Goal: Task Accomplishment & Management: Use online tool/utility

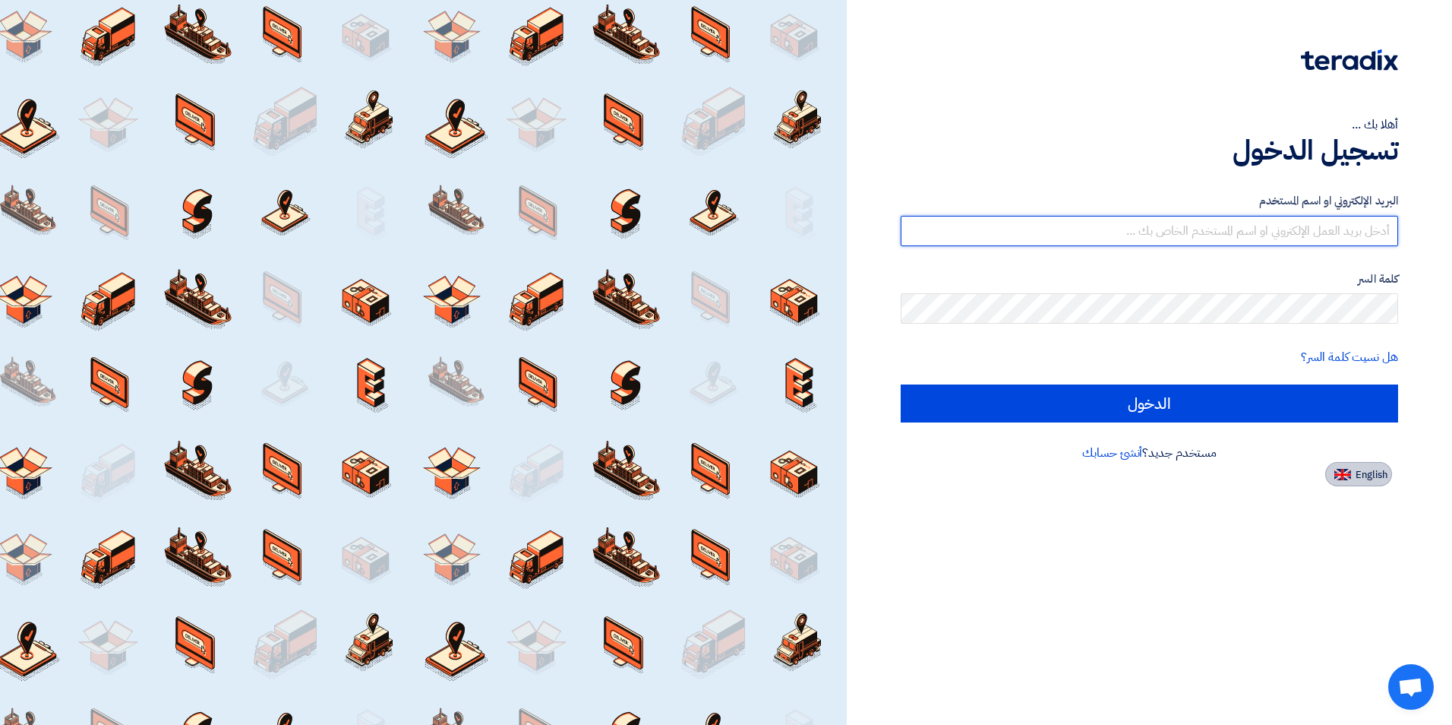
type input "[PERSON_NAME][EMAIL_ADDRESS][DOMAIN_NAME]"
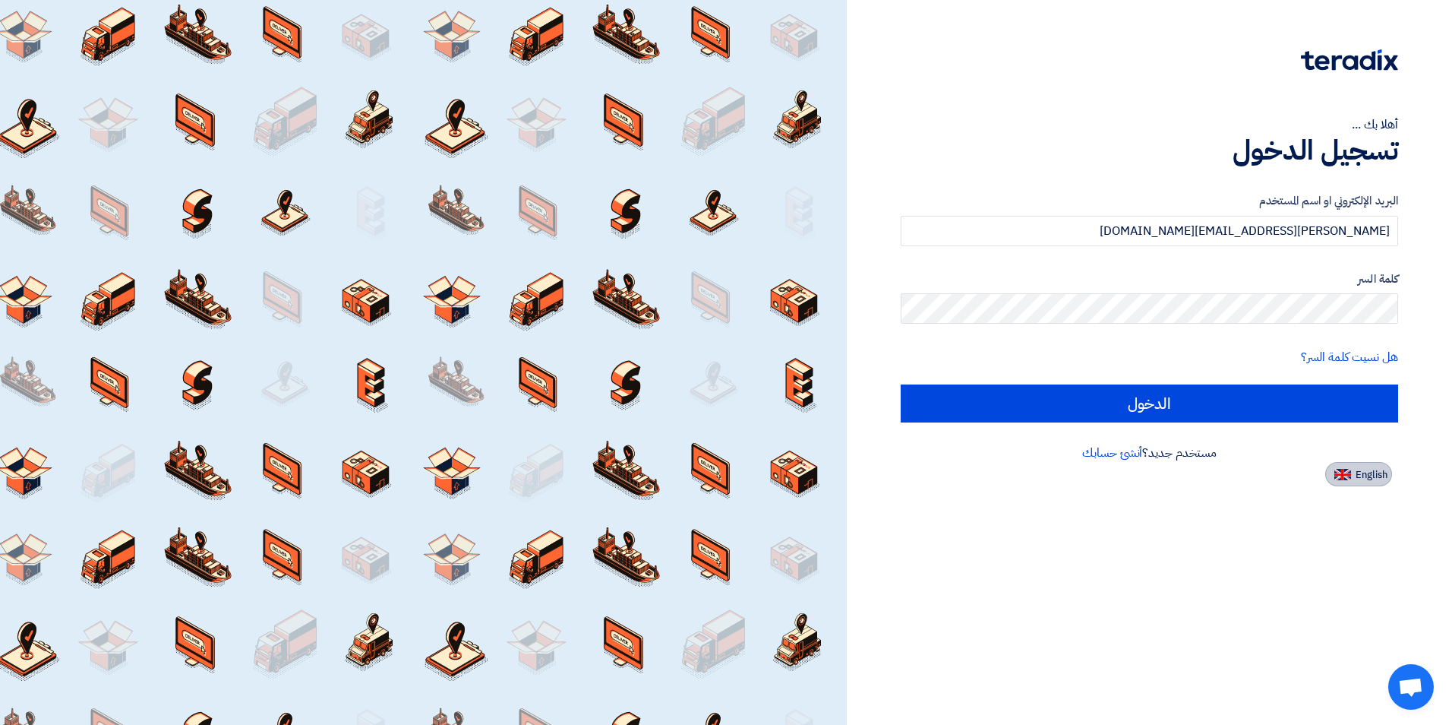
click at [1360, 469] on span "English" at bounding box center [1372, 474] width 32 height 11
type input "Sign in"
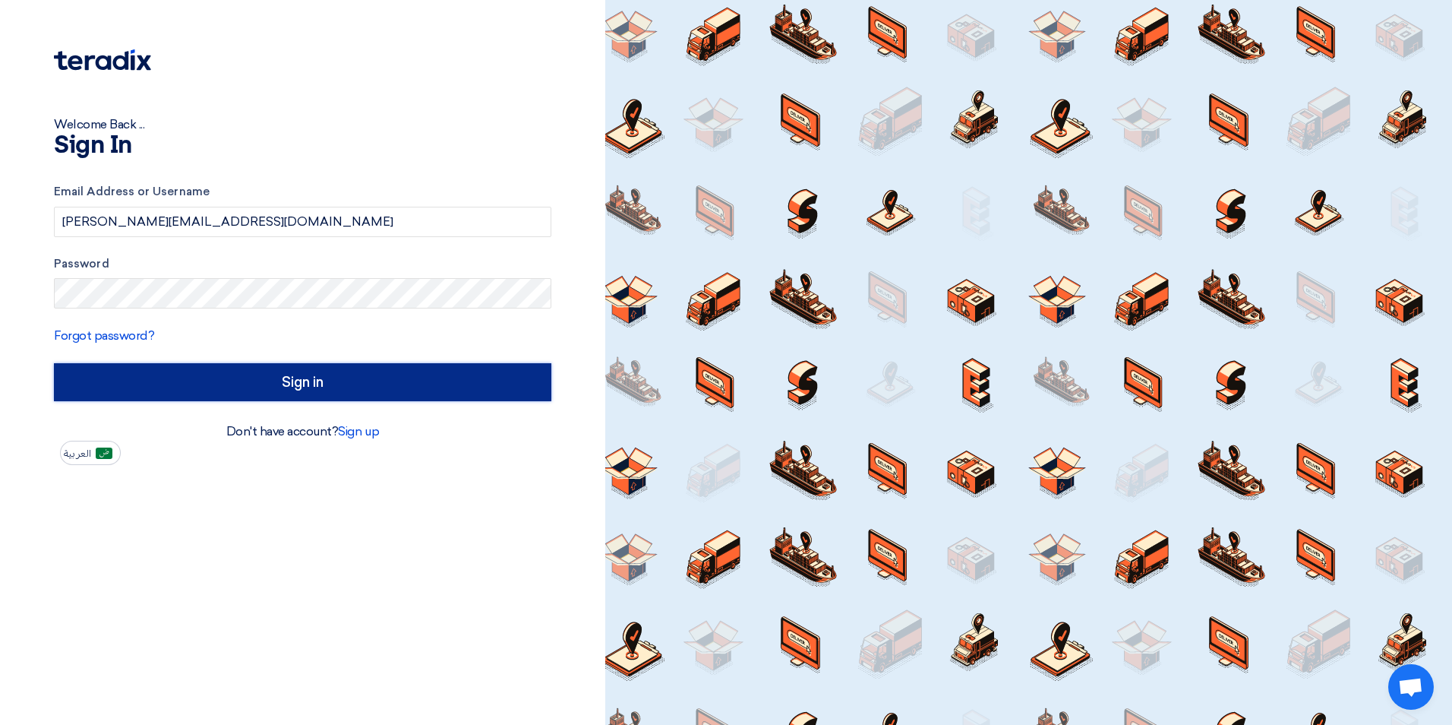
click at [329, 365] on input "Sign in" at bounding box center [302, 382] width 497 height 38
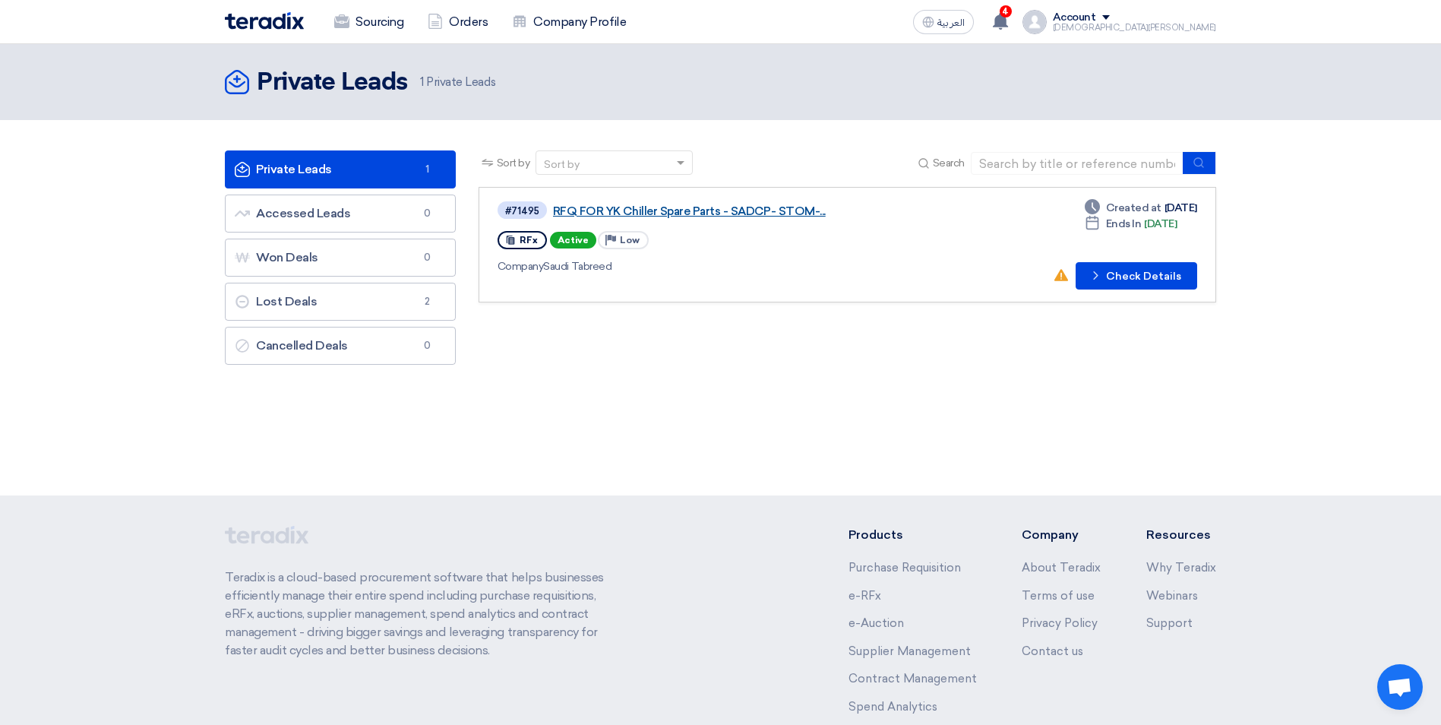
click at [720, 211] on link "RFQ FOR YK Chiller Spare Parts - SADCP- STOM-..." at bounding box center [743, 211] width 380 height 14
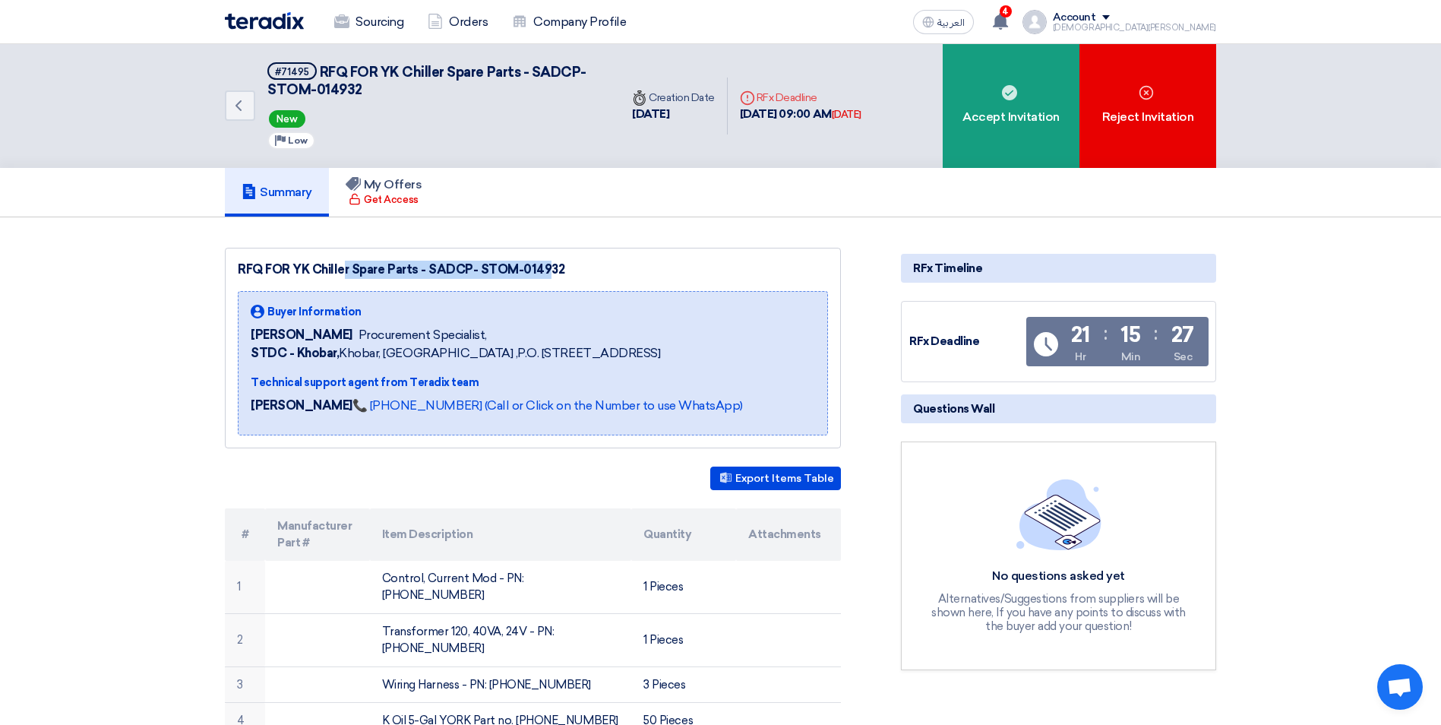
drag, startPoint x: 293, startPoint y: 265, endPoint x: 478, endPoint y: 270, distance: 185.4
click at [478, 270] on div "RFQ FOR YK Chiller Spare Parts - SADCP- STOM-014932" at bounding box center [533, 270] width 590 height 18
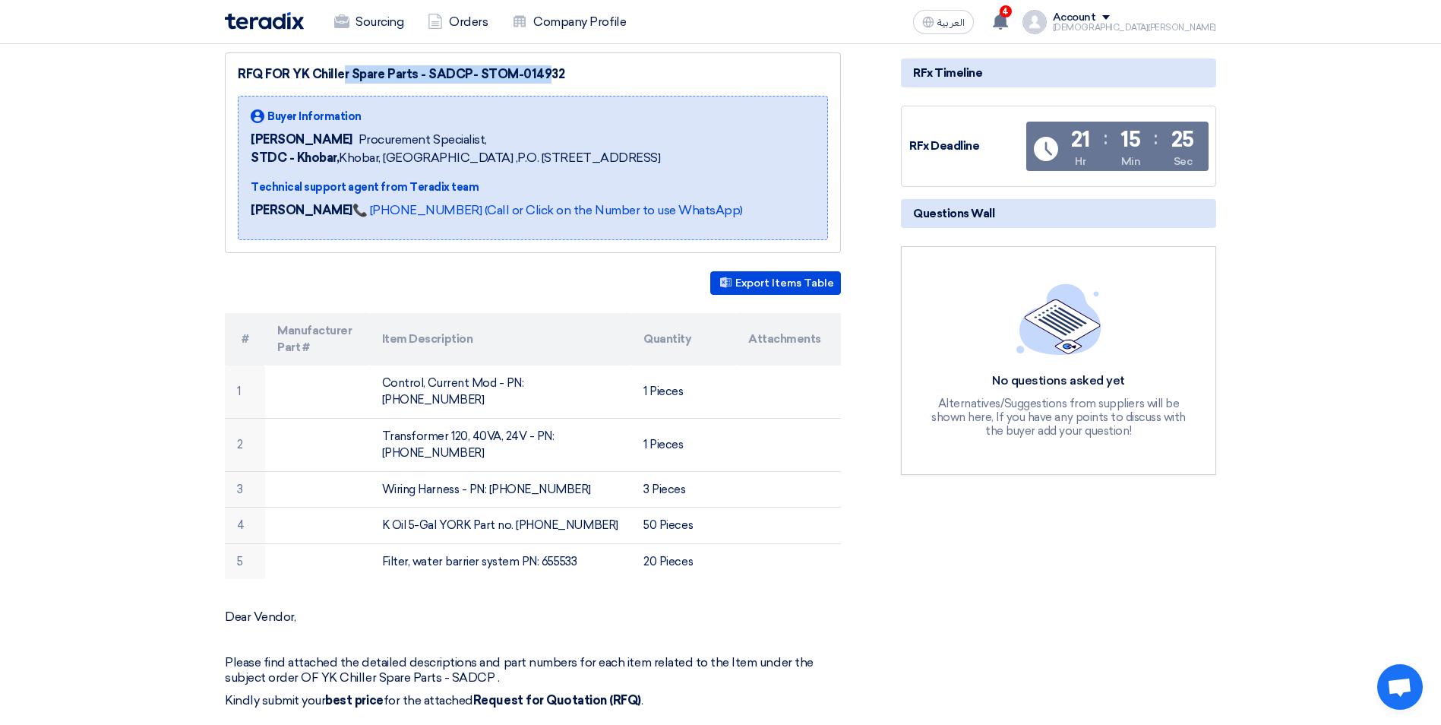
scroll to position [213, 0]
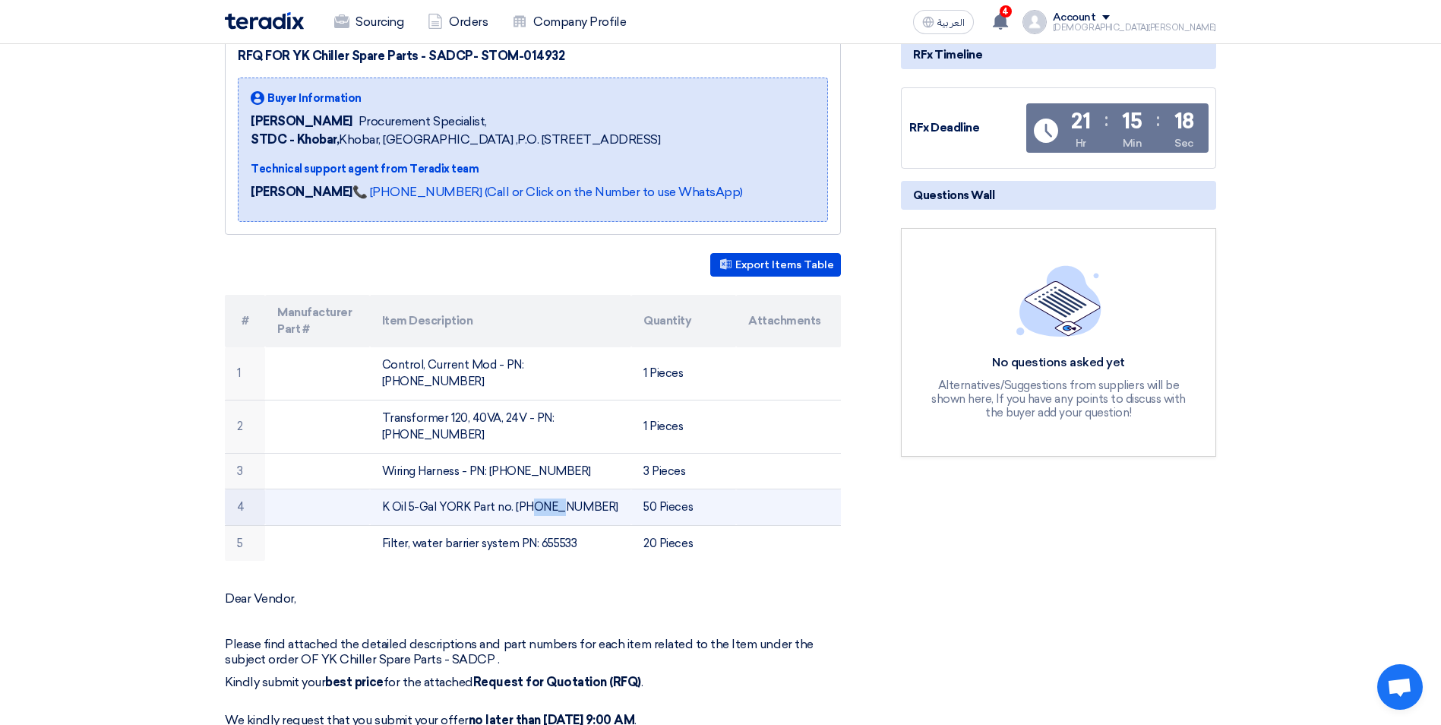
drag, startPoint x: 439, startPoint y: 484, endPoint x: 469, endPoint y: 484, distance: 30.4
click at [469, 489] on td "K Oil 5-Gal YORK Part no. [PHONE_NUMBER]" at bounding box center [501, 507] width 262 height 36
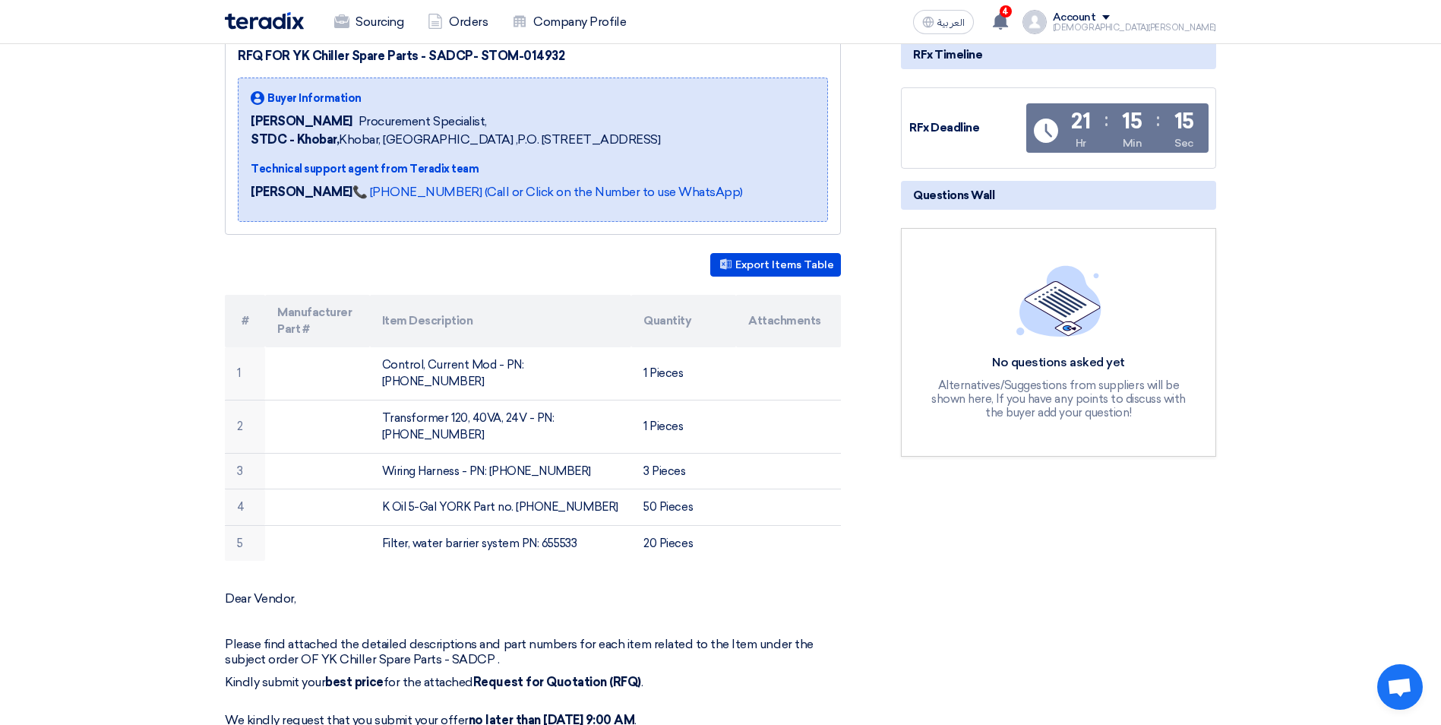
click at [584, 591] on p "Dear Vendor," at bounding box center [533, 598] width 616 height 15
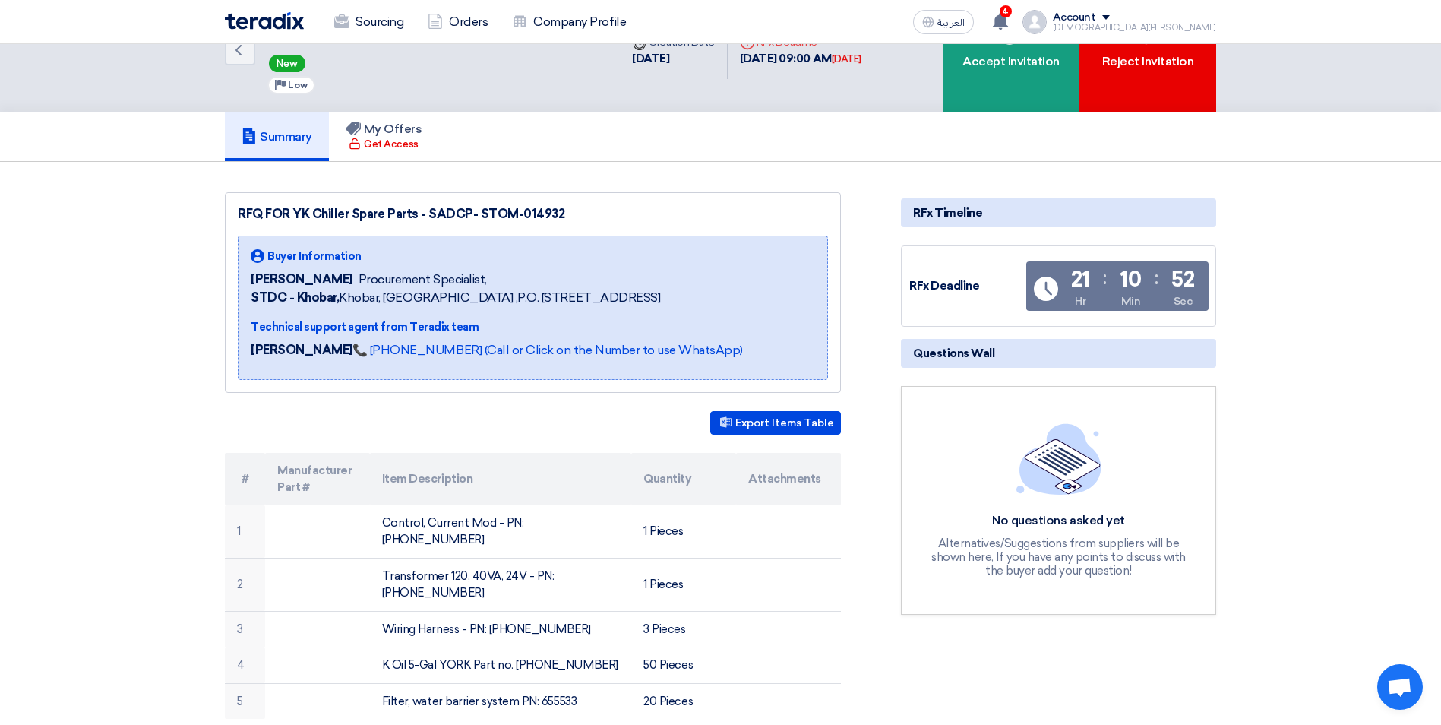
scroll to position [0, 0]
